Goal: Task Accomplishment & Management: Use online tool/utility

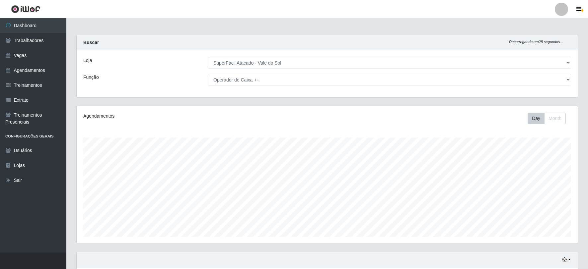
select select "502"
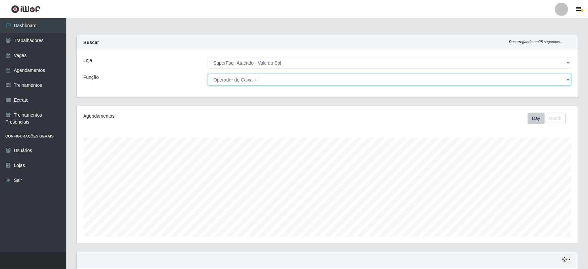
click at [355, 80] on select "[Selecione...] Embalador Embalador + Embalador ++ Operador de Caixa Operador de…" at bounding box center [389, 80] width 363 height 12
select select "[Selecione...]"
click at [208, 74] on select "[Selecione...] Embalador Embalador + Embalador ++ Operador de Caixa Operador de…" at bounding box center [389, 80] width 363 height 12
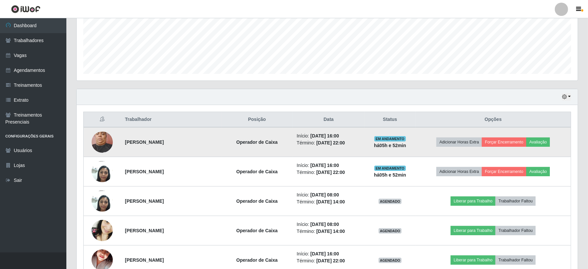
scroll to position [163, 0]
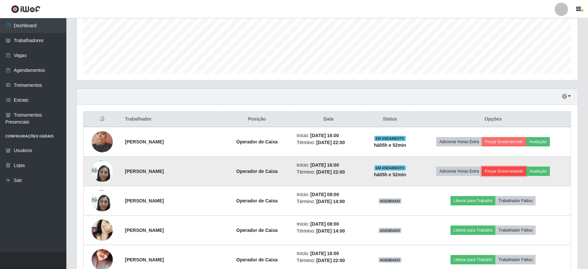
click at [515, 171] on button "Forçar Encerramento" at bounding box center [504, 171] width 44 height 9
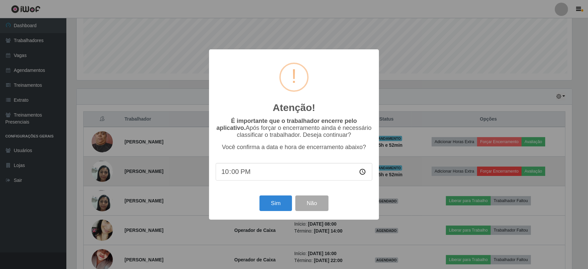
scroll to position [137, 496]
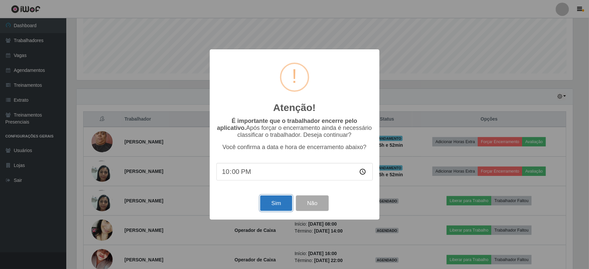
click at [268, 204] on button "Sim" at bounding box center [276, 204] width 32 height 16
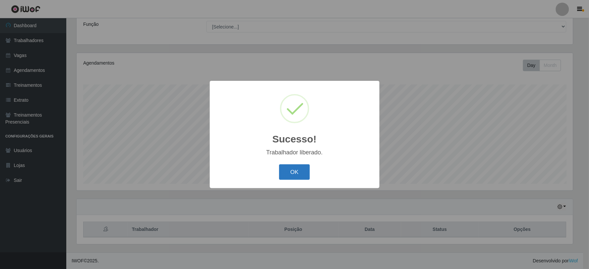
click at [300, 171] on button "OK" at bounding box center [294, 172] width 31 height 16
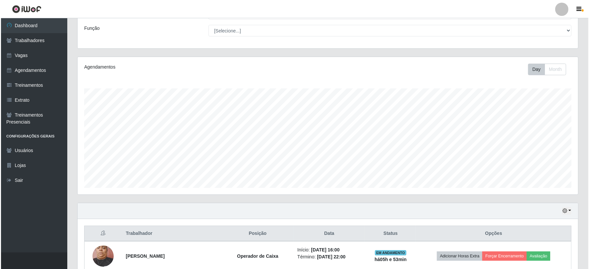
scroll to position [184, 0]
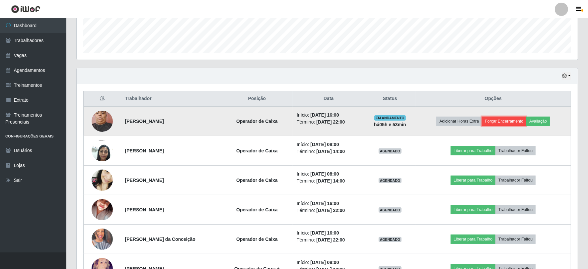
click at [506, 117] on button "Forçar Encerramento" at bounding box center [504, 121] width 44 height 9
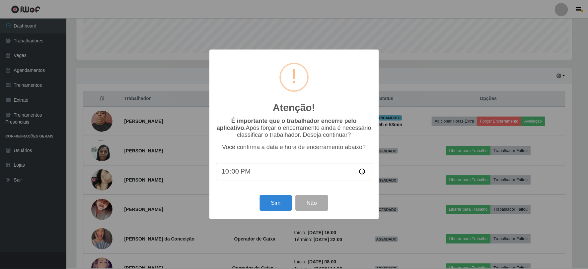
scroll to position [137, 496]
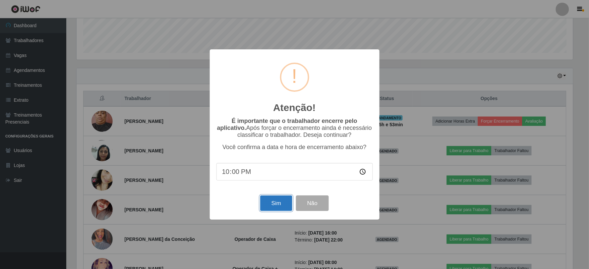
click at [281, 201] on button "Sim" at bounding box center [276, 204] width 32 height 16
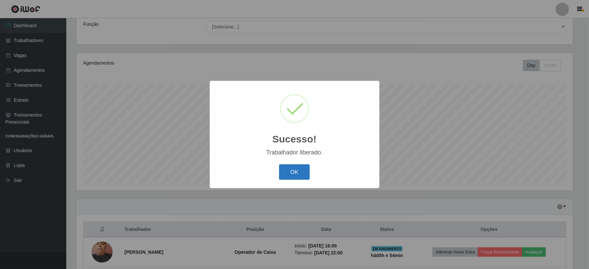
click at [291, 170] on button "OK" at bounding box center [294, 172] width 31 height 16
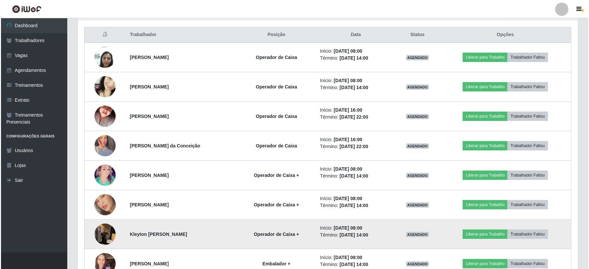
scroll to position [261, 0]
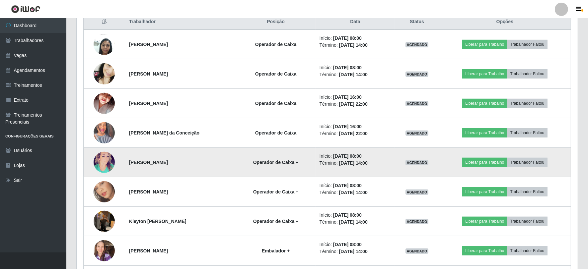
click at [101, 162] on img at bounding box center [104, 163] width 21 height 32
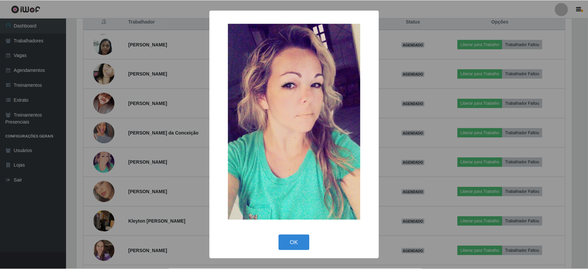
scroll to position [137, 496]
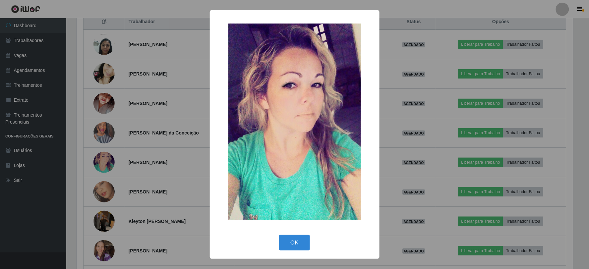
click at [78, 150] on div "× OK Cancel" at bounding box center [294, 134] width 589 height 269
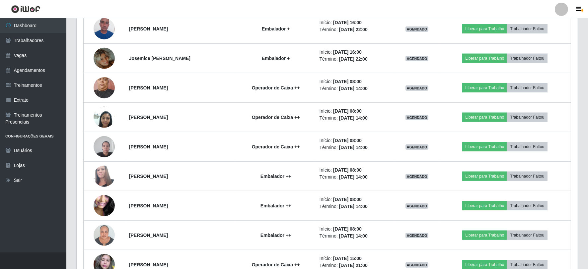
scroll to position [629, 0]
